Goal: Transaction & Acquisition: Register for event/course

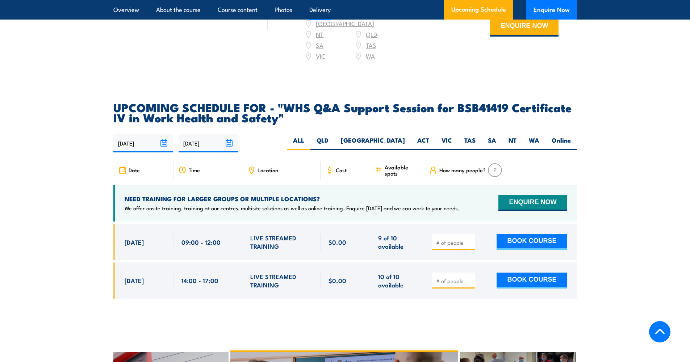
scroll to position [950, 0]
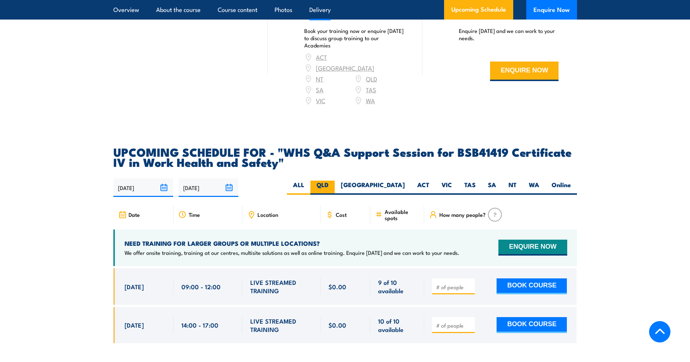
click at [335, 181] on label "QLD" at bounding box center [323, 188] width 24 height 14
click at [333, 181] on input "QLD" at bounding box center [331, 183] width 5 height 5
radio input "true"
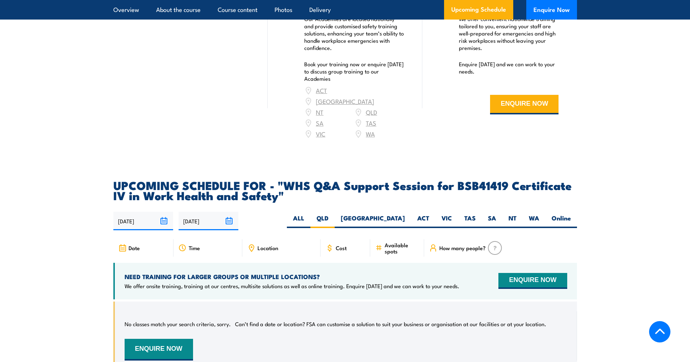
scroll to position [986, 0]
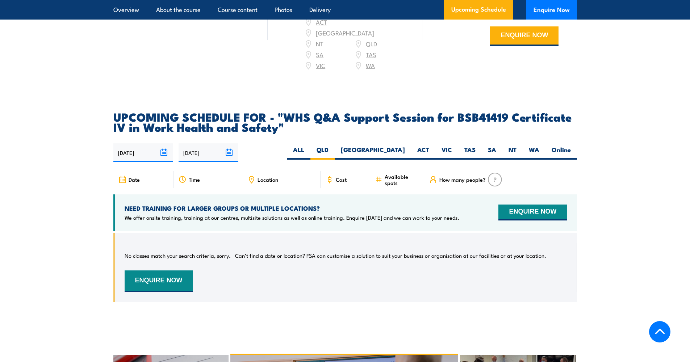
click at [146, 171] on div "Date" at bounding box center [143, 179] width 60 height 17
click at [335, 146] on label "QLD" at bounding box center [323, 153] width 24 height 14
click at [333, 146] on input "QLD" at bounding box center [331, 148] width 5 height 5
click at [473, 5] on link "Upcoming Schedule" at bounding box center [478, 10] width 69 height 20
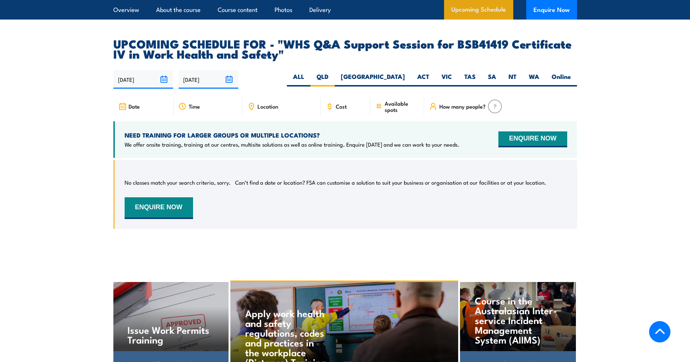
scroll to position [1083, 0]
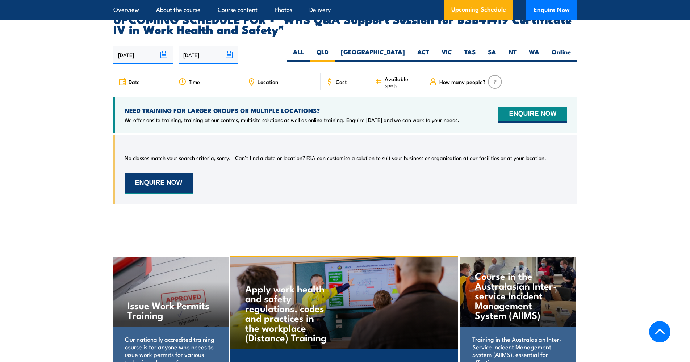
click at [162, 173] on button "ENQUIRE NOW" at bounding box center [159, 184] width 68 height 22
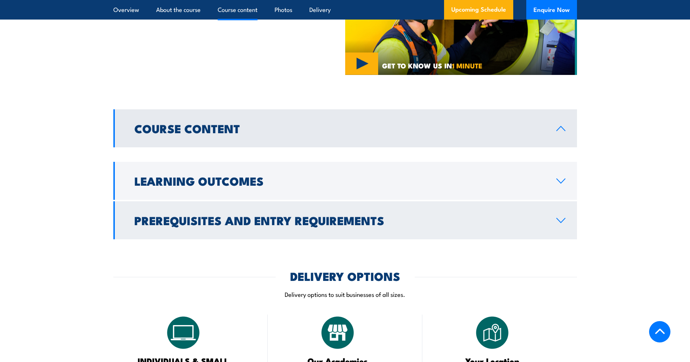
scroll to position [572, 0]
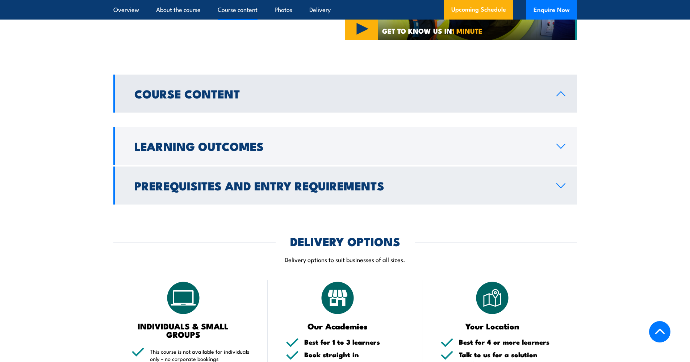
click at [561, 183] on icon at bounding box center [561, 186] width 10 height 6
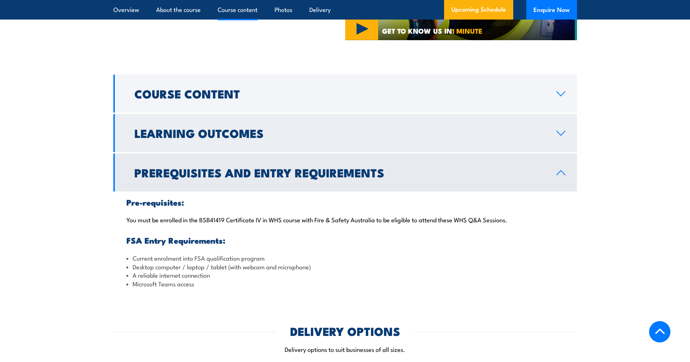
click at [557, 130] on icon at bounding box center [561, 133] width 10 height 6
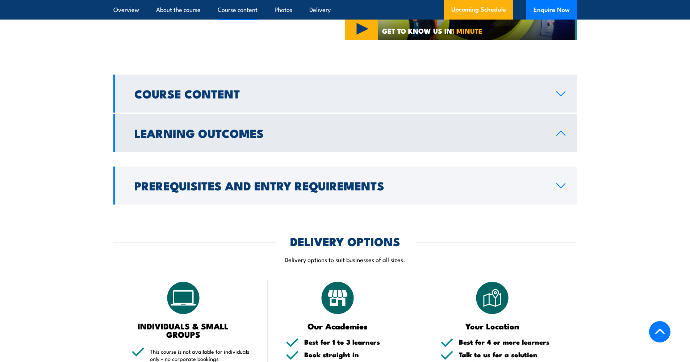
click at [559, 91] on icon at bounding box center [561, 94] width 10 height 6
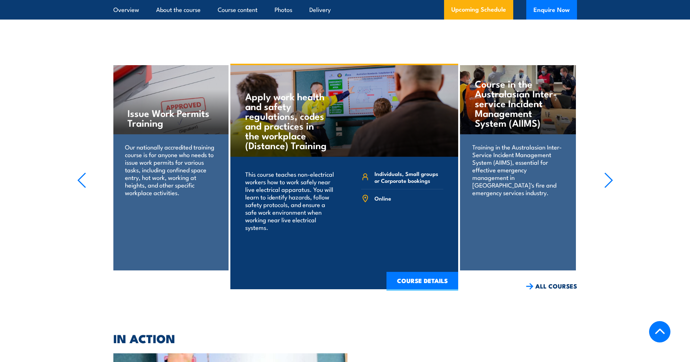
scroll to position [1225, 0]
